Goal: Information Seeking & Learning: Learn about a topic

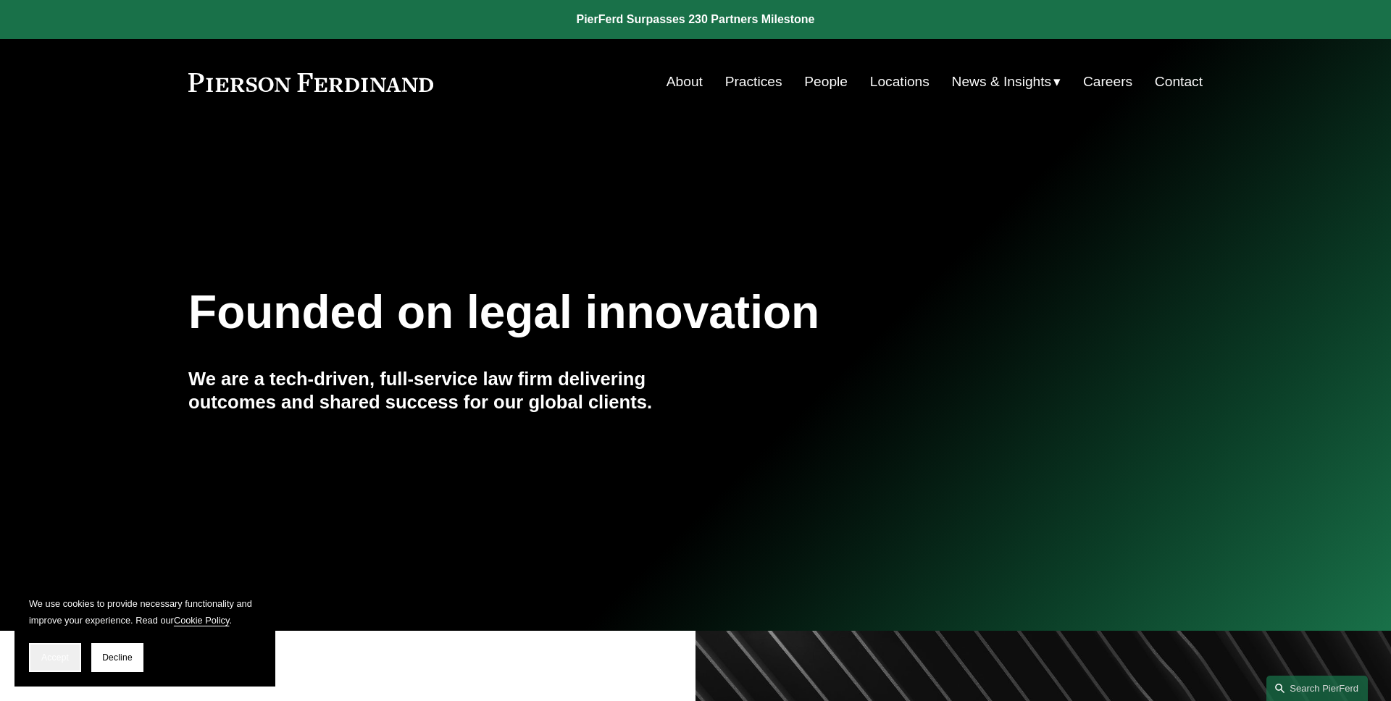
click at [57, 646] on button "Accept" at bounding box center [55, 657] width 52 height 29
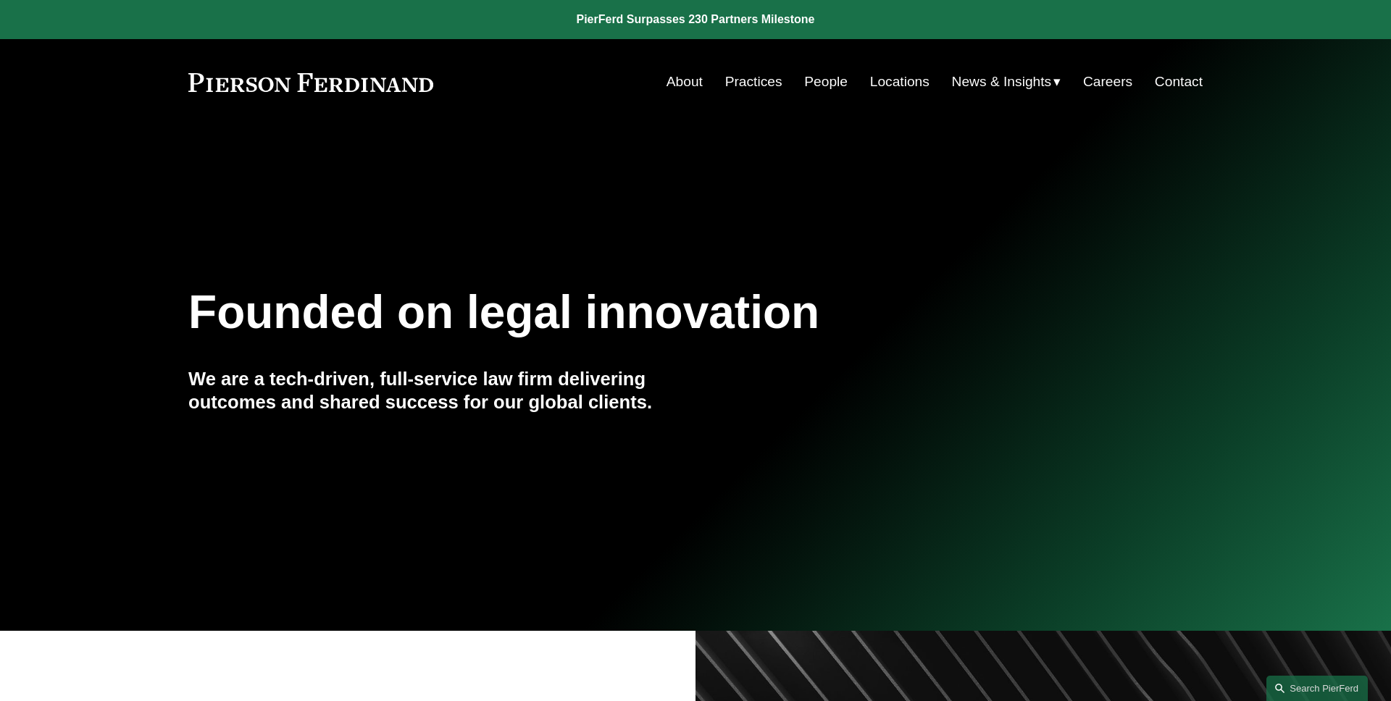
click at [0, 0] on span "Insights" at bounding box center [0, 0] width 0 height 0
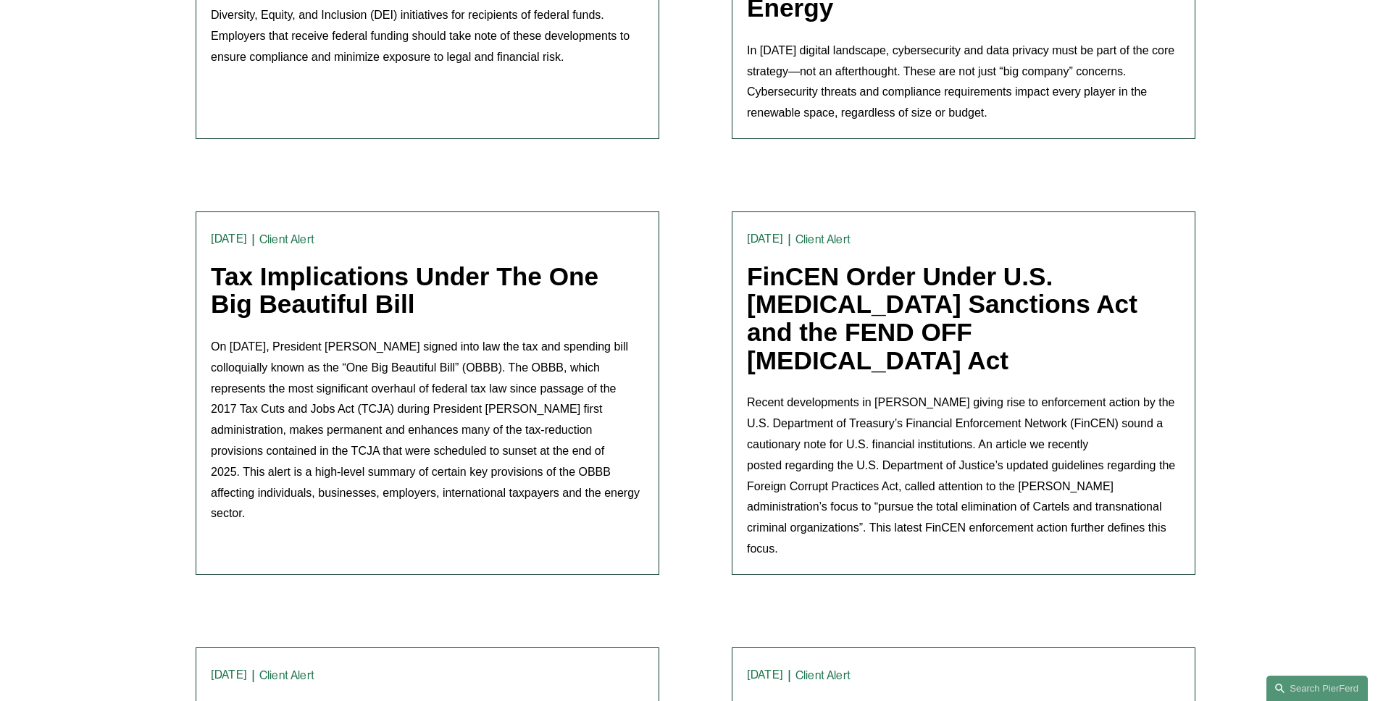
scroll to position [635, 0]
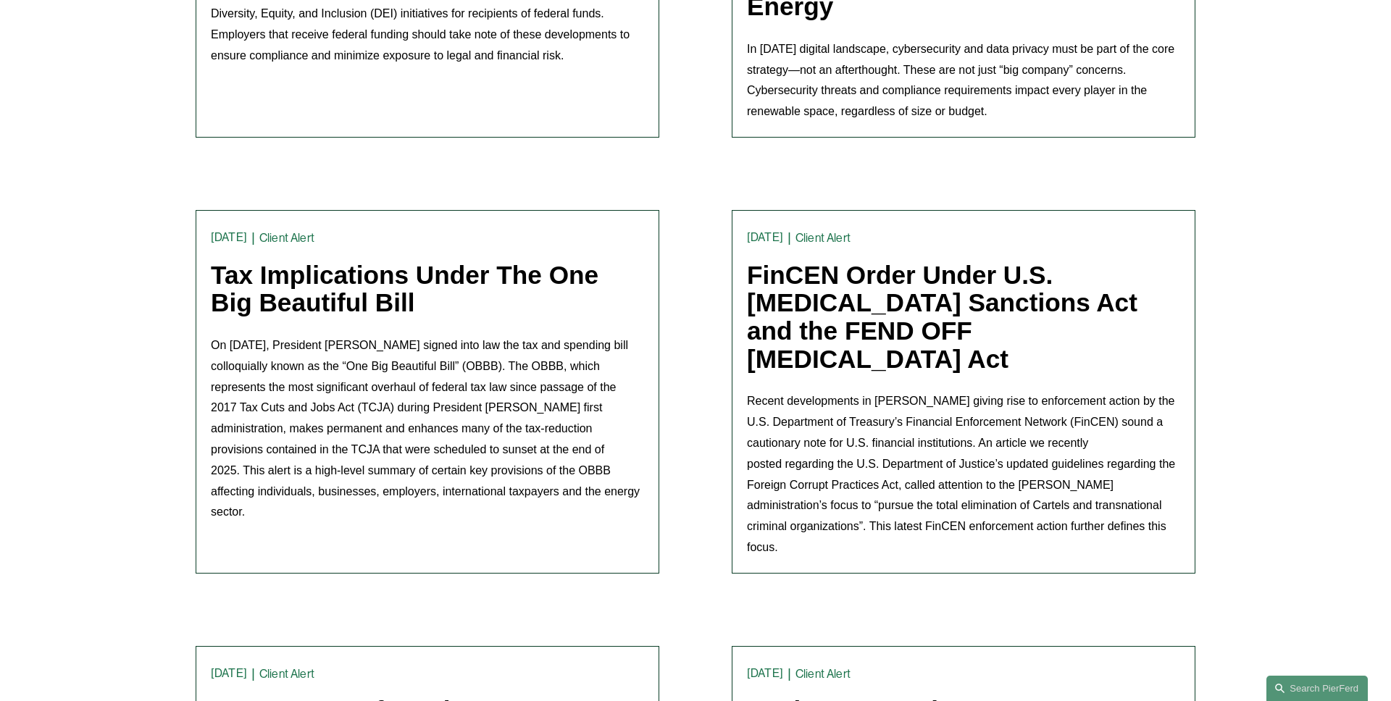
click at [515, 261] on link "Tax Implications Under The One Big Beautiful Bill" at bounding box center [405, 289] width 388 height 57
click at [885, 263] on link "FinCEN Order Under U.S. [MEDICAL_DATA] Sanctions Act and the FEND OFF [MEDICAL_…" at bounding box center [942, 317] width 391 height 112
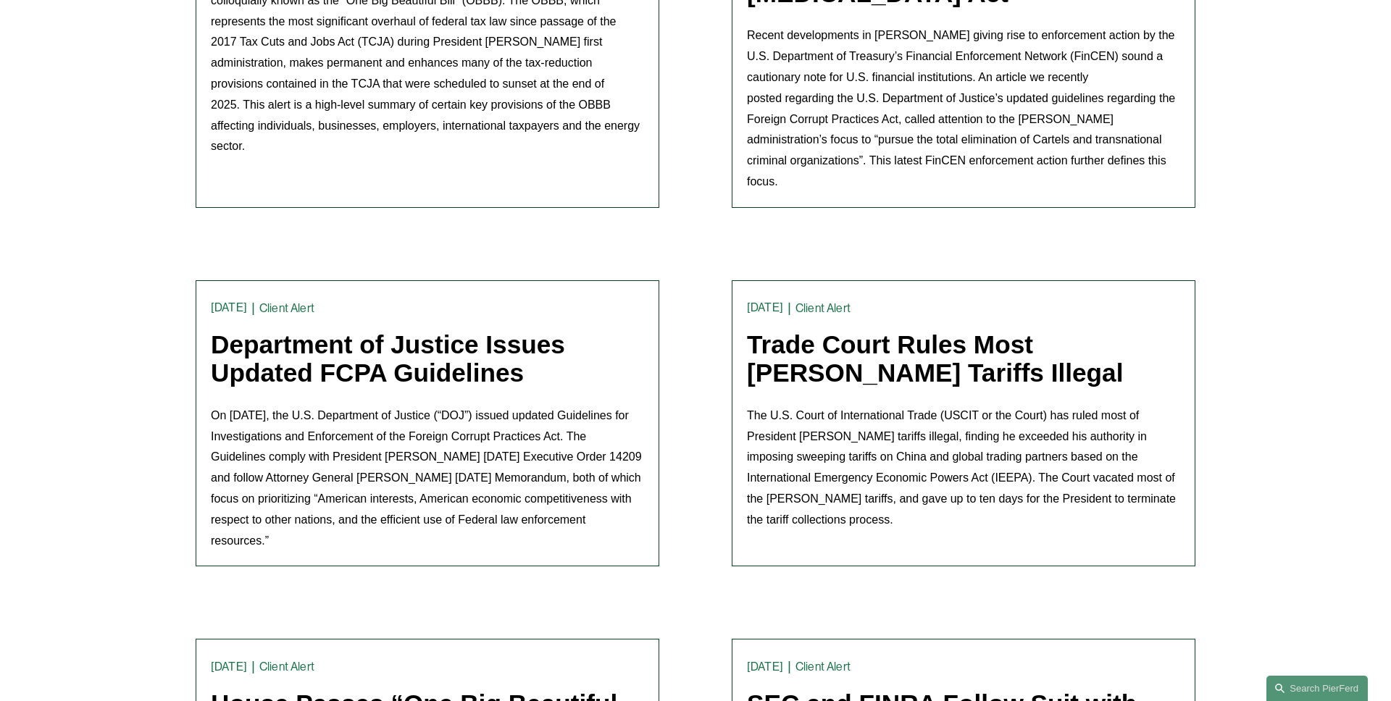
scroll to position [1025, 0]
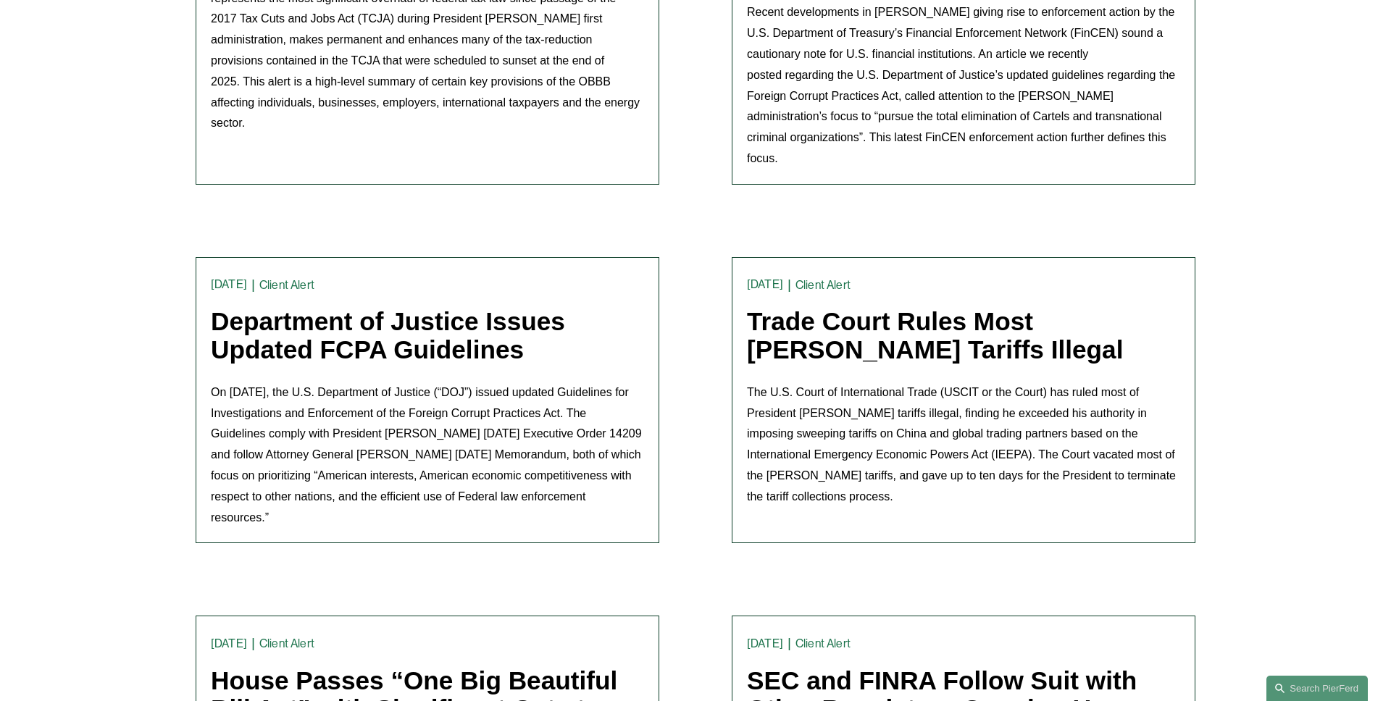
click at [454, 307] on link "Department of Justice Issues Updated FCPA Guidelines" at bounding box center [388, 335] width 354 height 57
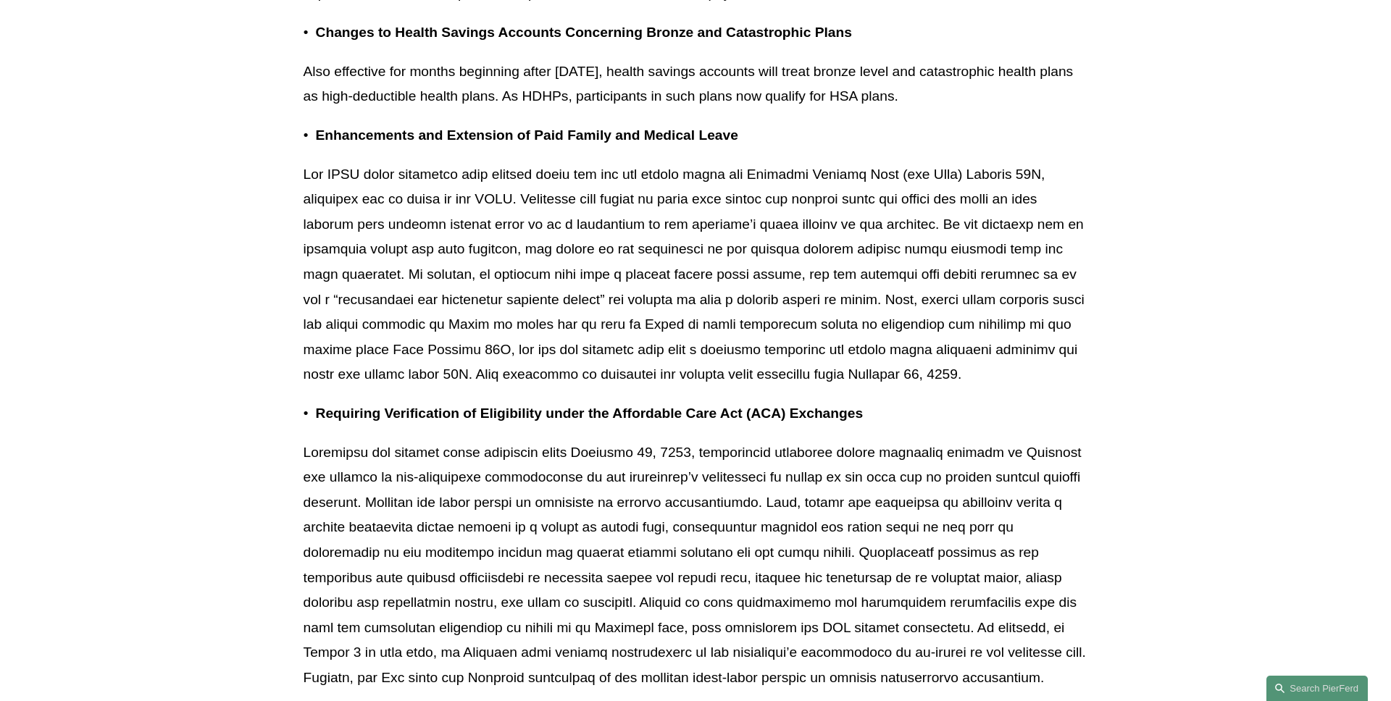
scroll to position [6299, 0]
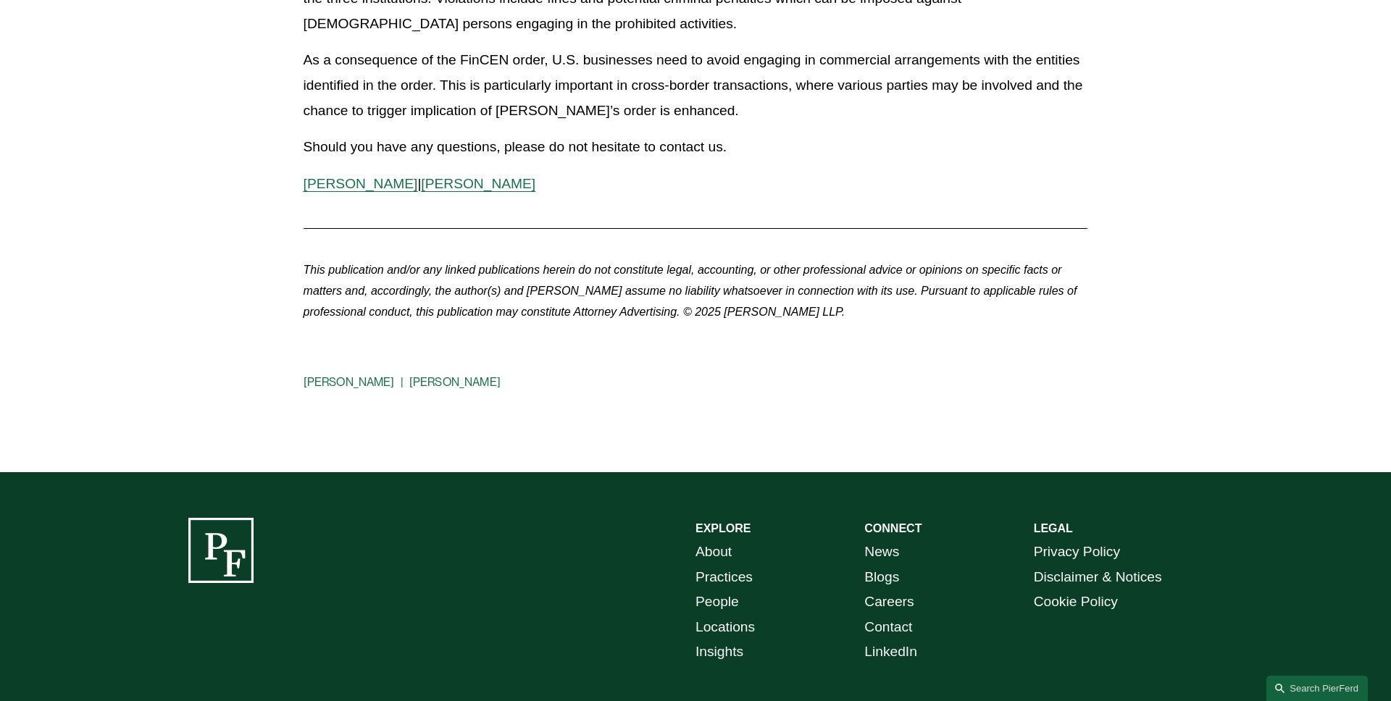
scroll to position [760, 0]
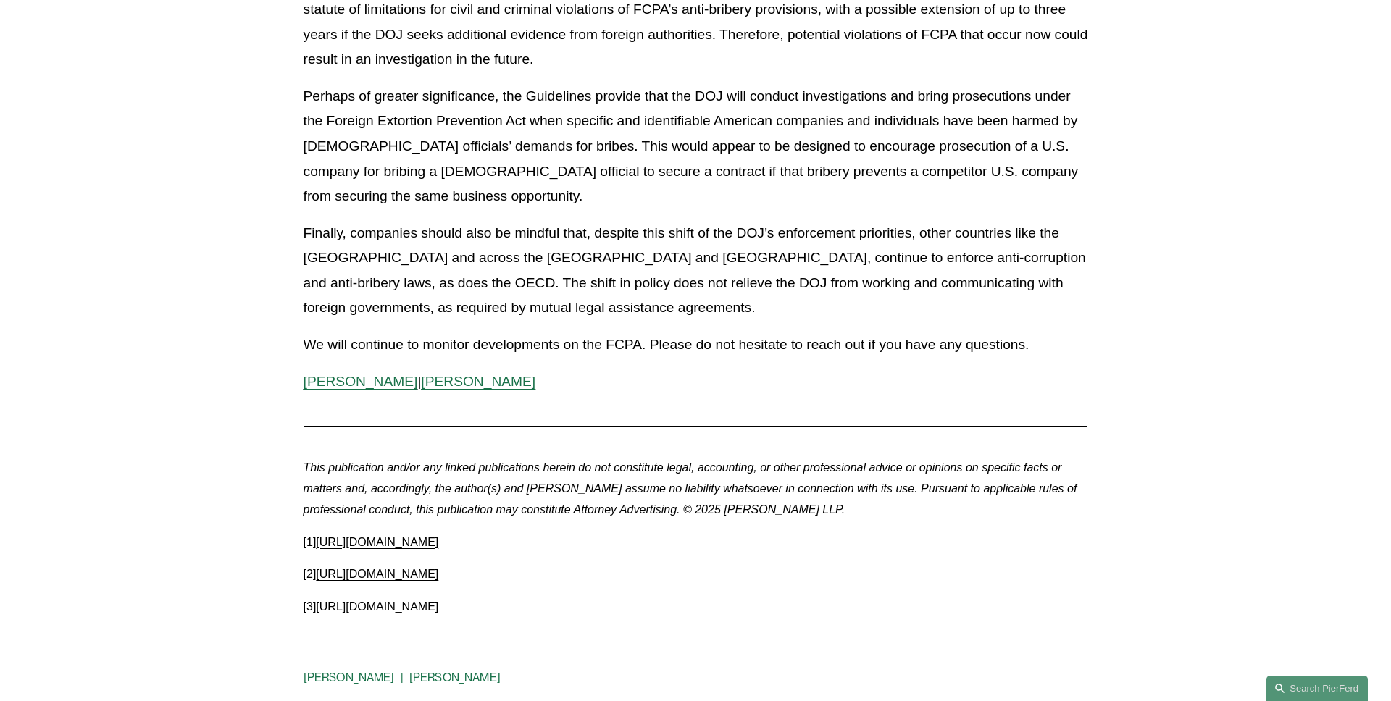
scroll to position [785, 0]
